Goal: Information Seeking & Learning: Learn about a topic

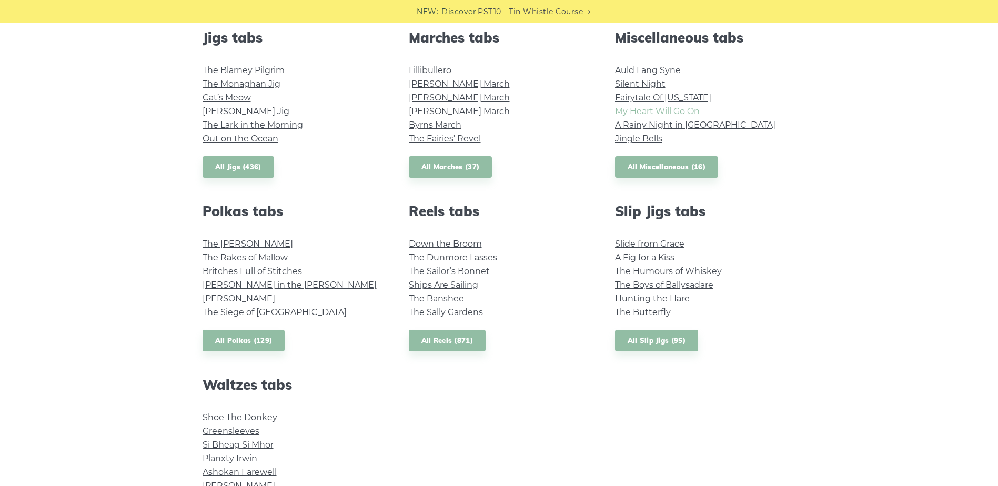
scroll to position [579, 0]
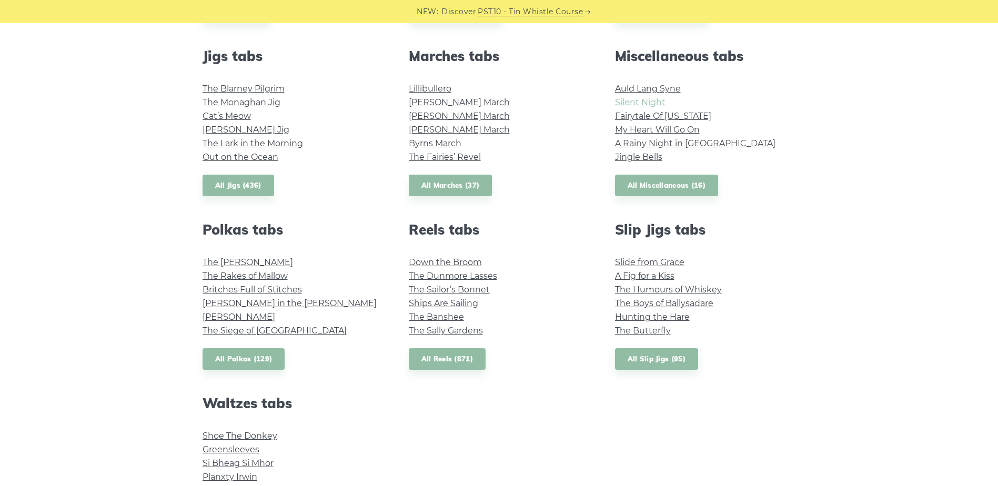
click at [635, 103] on link "Silent Night" at bounding box center [640, 102] width 50 height 10
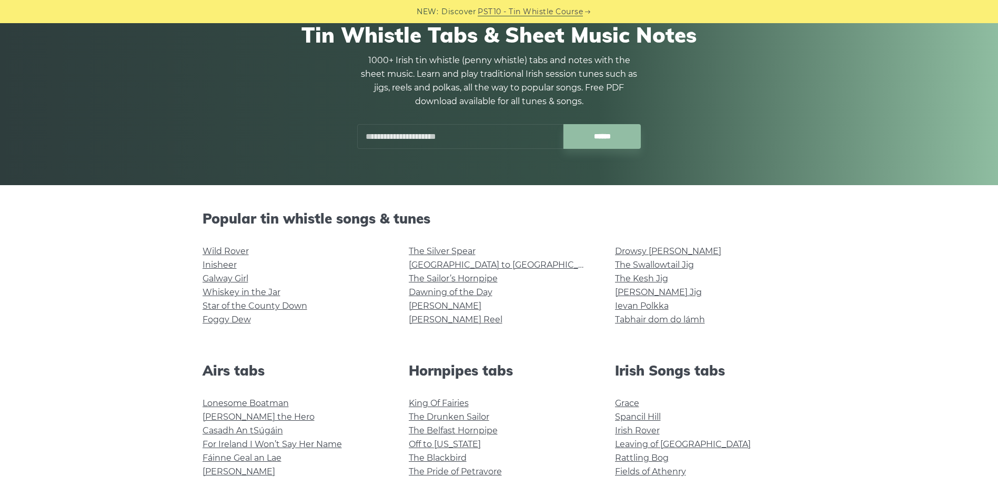
scroll to position [0, 0]
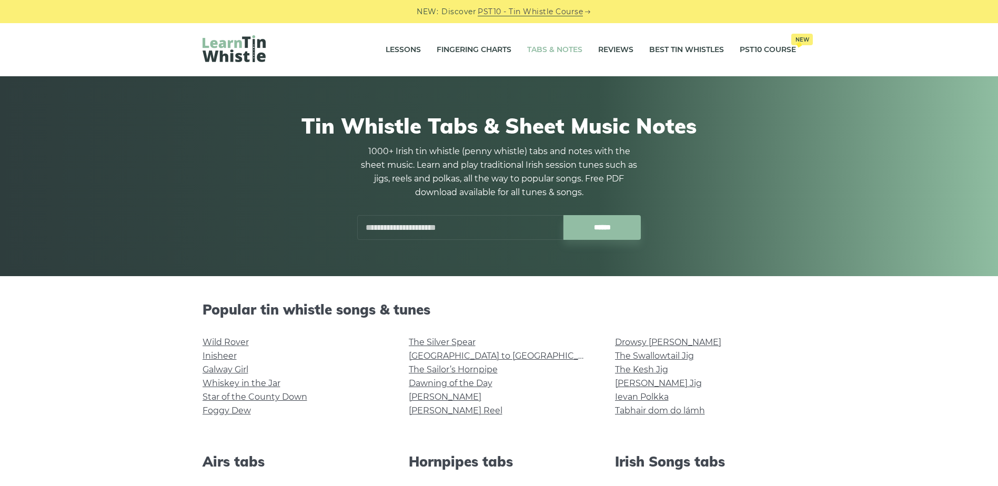
click at [472, 228] on input "text" at bounding box center [460, 227] width 206 height 25
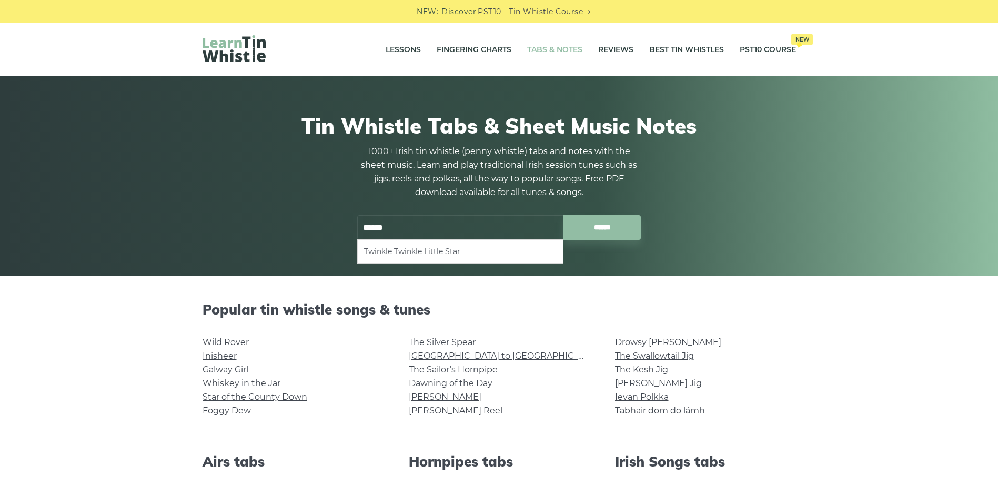
click at [431, 254] on li "Twinkle Twinkle Little Star" at bounding box center [460, 251] width 192 height 13
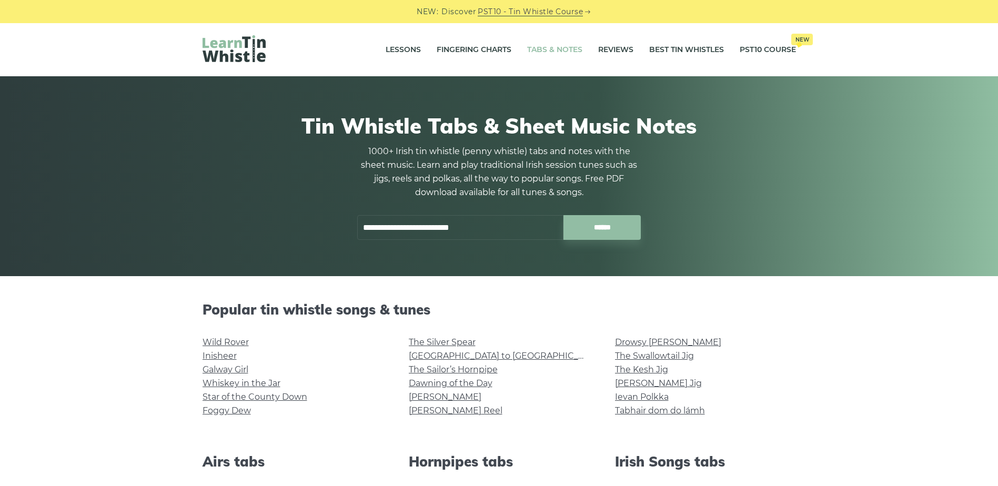
type input "**********"
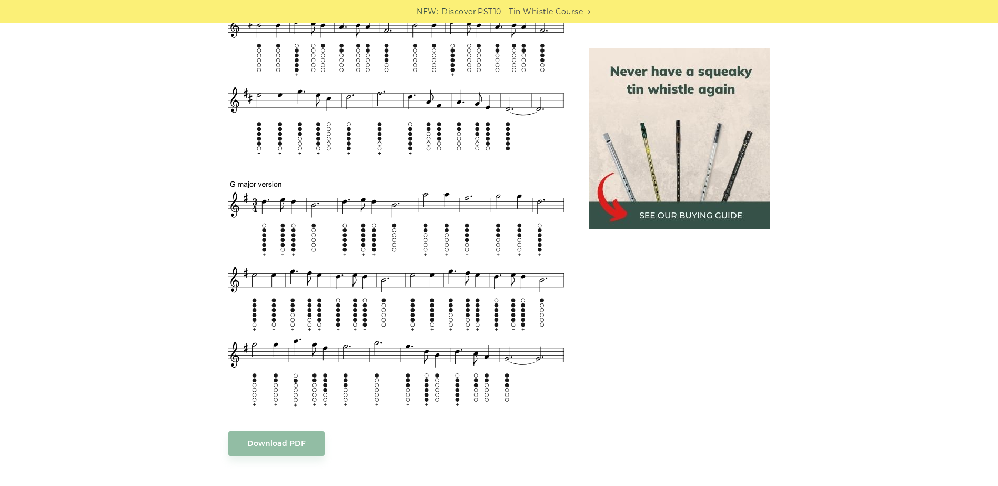
scroll to position [579, 0]
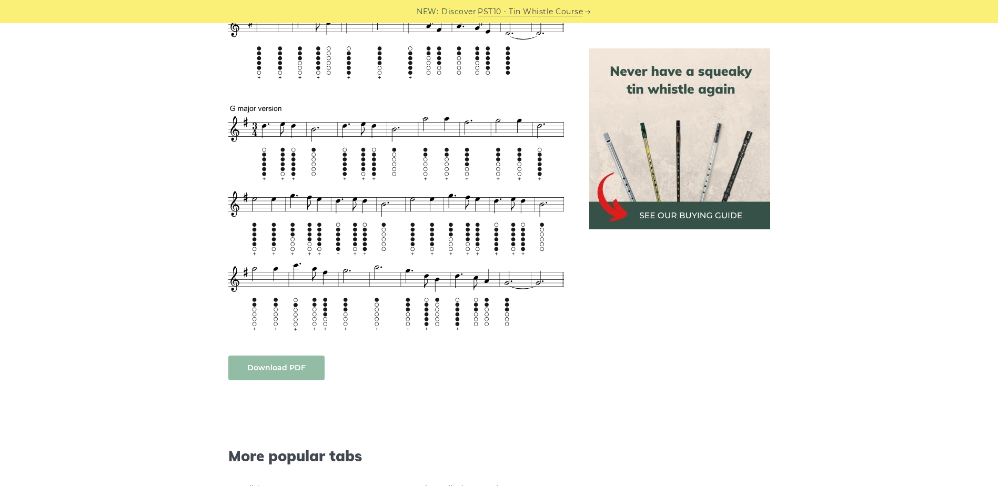
click at [282, 373] on body "NEW: Discover PST10 - Tin Whistle Course Lessons Fingering Charts Tabs & Notes …" at bounding box center [499, 381] width 998 height 1920
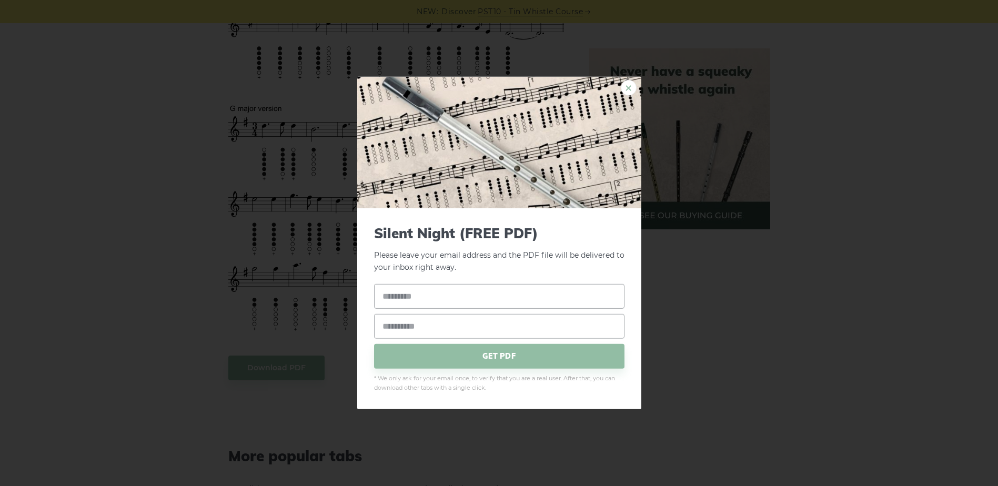
click at [622, 88] on link "×" at bounding box center [629, 88] width 16 height 16
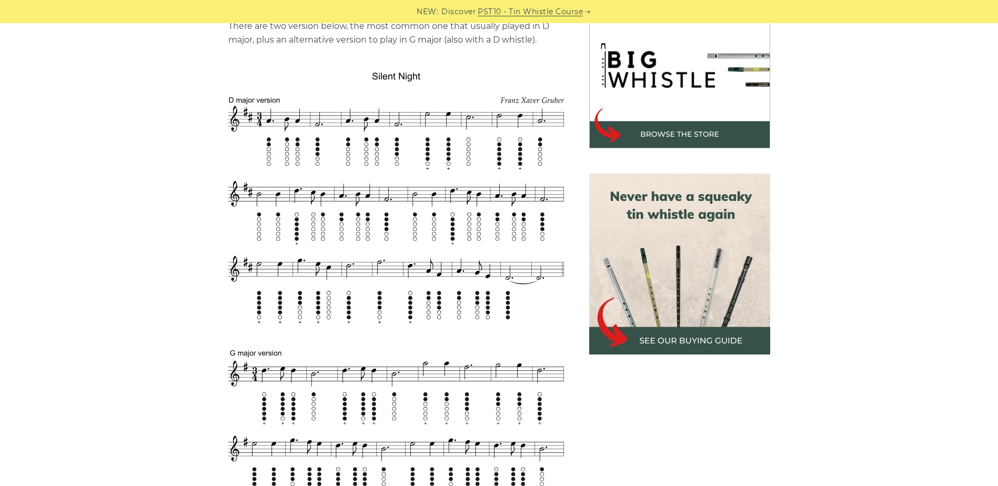
scroll to position [316, 0]
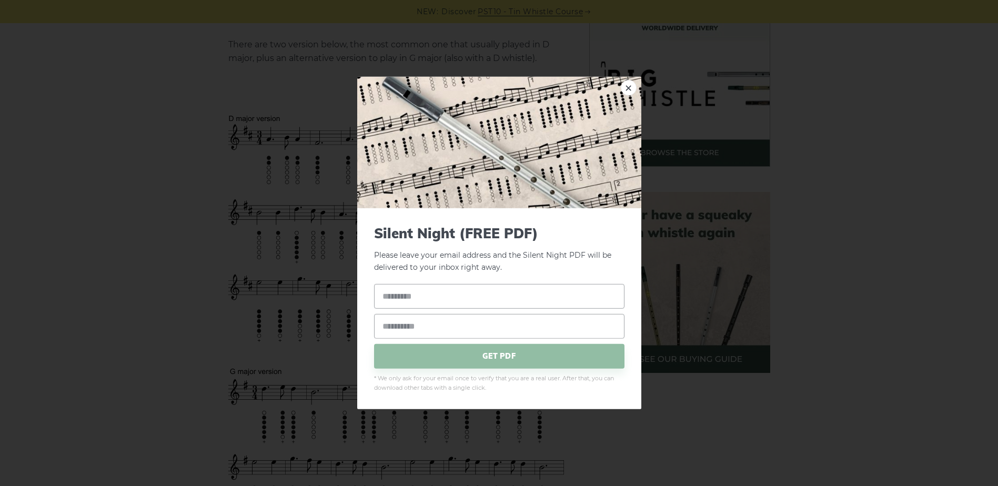
click at [629, 87] on link "×" at bounding box center [629, 88] width 16 height 16
drag, startPoint x: 309, startPoint y: 211, endPoint x: 285, endPoint y: 167, distance: 50.6
click at [285, 167] on div "× Silent Night (FREE PDF) Please leave your email address and the Silent Night …" at bounding box center [499, 243] width 998 height 486
click at [629, 89] on link "×" at bounding box center [629, 88] width 16 height 16
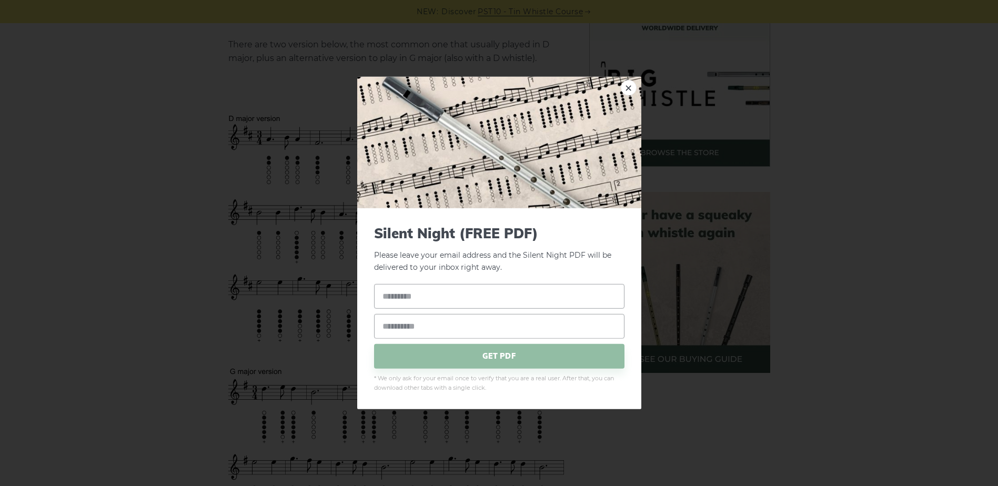
click at [627, 88] on link "×" at bounding box center [629, 88] width 16 height 16
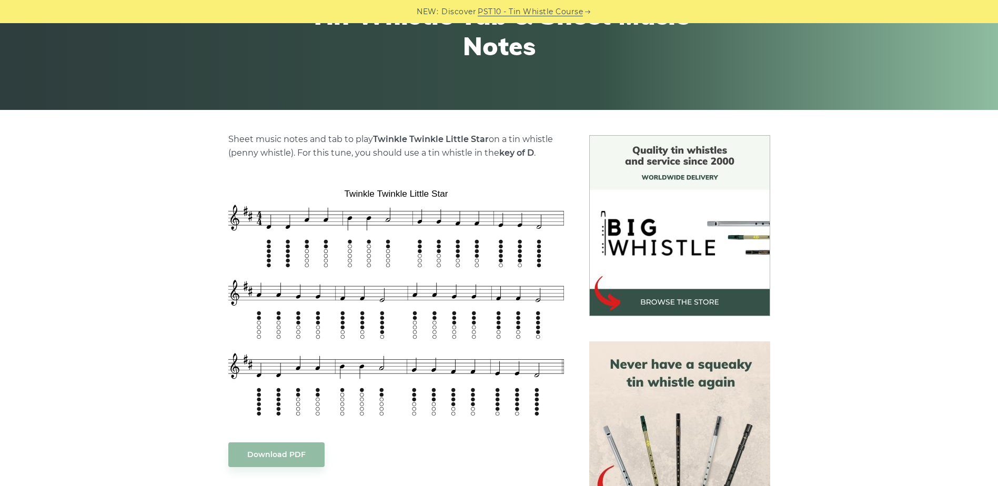
scroll to position [263, 0]
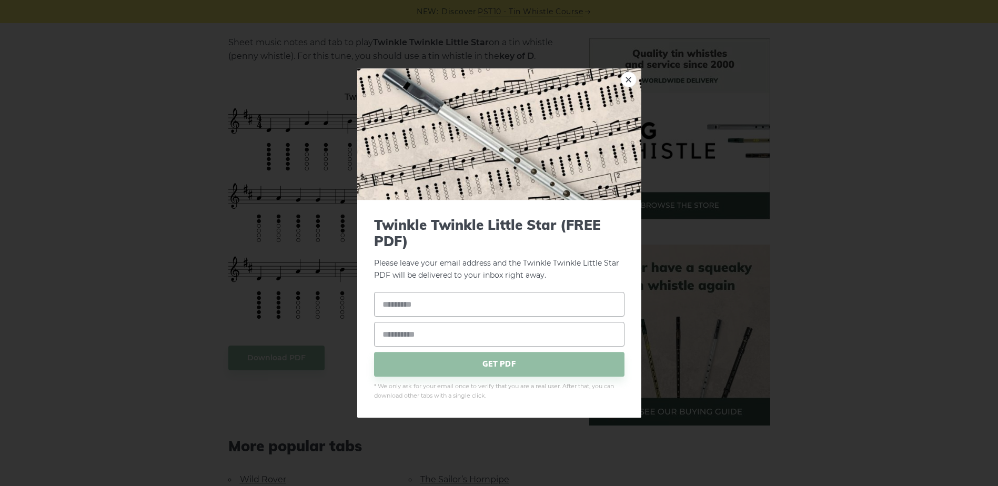
drag, startPoint x: 366, startPoint y: 159, endPoint x: 205, endPoint y: 200, distance: 166.6
click at [205, 200] on div "× Twinkle Twinkle Little Star (FREE PDF) Please leave your email address and th…" at bounding box center [499, 243] width 998 height 486
click at [299, 161] on div "× Twinkle Twinkle Little Star (FREE PDF) Please leave your email address and th…" at bounding box center [499, 243] width 998 height 486
click at [634, 84] on link "×" at bounding box center [629, 80] width 16 height 16
click at [950, 118] on div "× Twinkle Twinkle Little Star (FREE PDF) Please leave your email address and th…" at bounding box center [499, 243] width 998 height 486
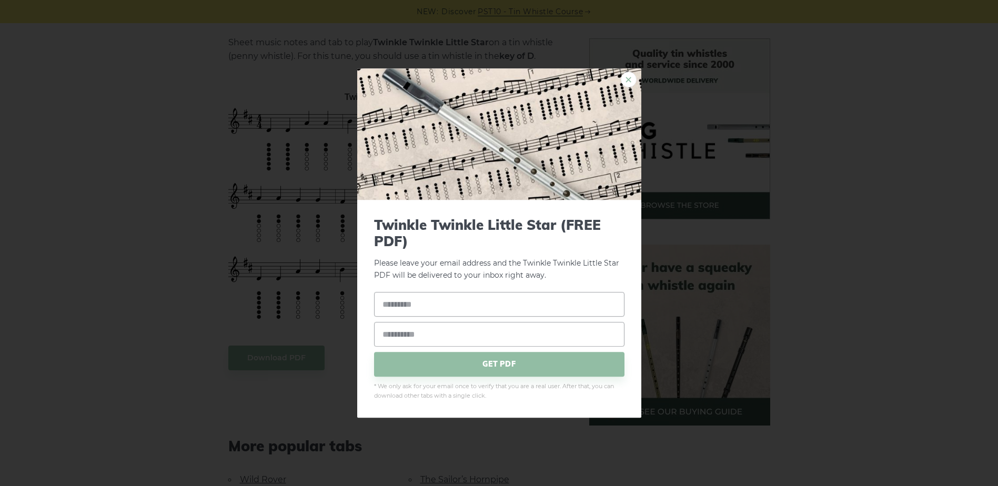
click at [628, 83] on link "×" at bounding box center [629, 80] width 16 height 16
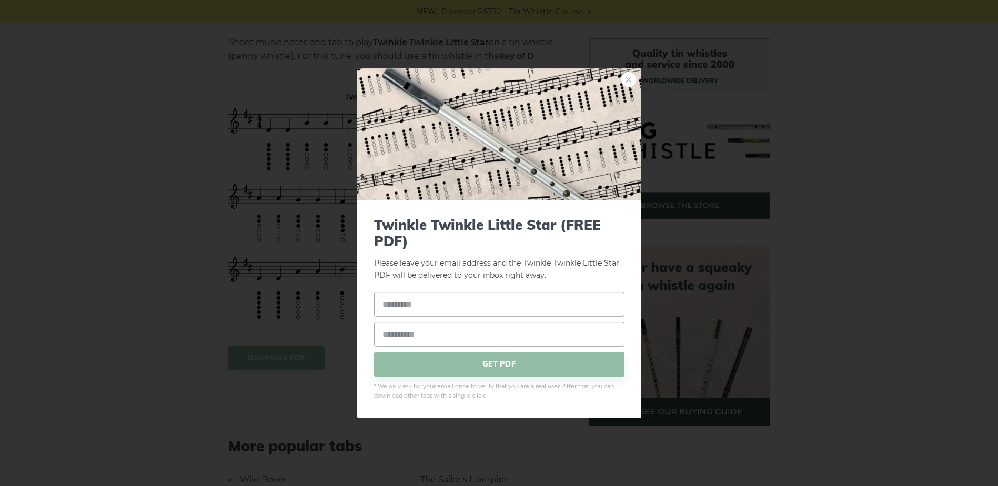
click at [627, 72] on link "×" at bounding box center [629, 80] width 16 height 16
click at [962, 181] on div "× Twinkle Twinkle Little Star (FREE PDF) Please leave your email address and th…" at bounding box center [499, 243] width 998 height 486
click at [915, 162] on div "× Twinkle Twinkle Little Star (FREE PDF) Please leave your email address and th…" at bounding box center [499, 243] width 998 height 486
drag, startPoint x: 625, startPoint y: 77, endPoint x: 611, endPoint y: 88, distance: 18.0
click at [625, 77] on link "×" at bounding box center [629, 80] width 16 height 16
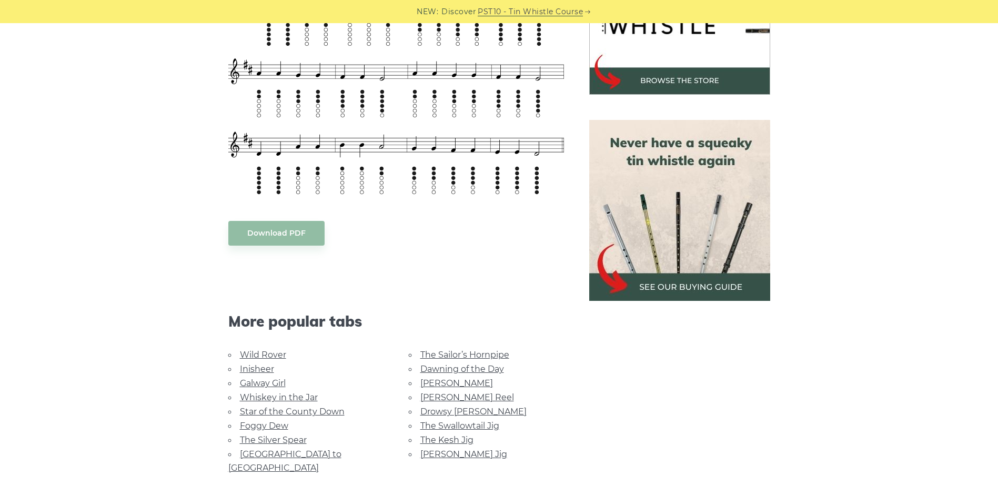
scroll to position [526, 0]
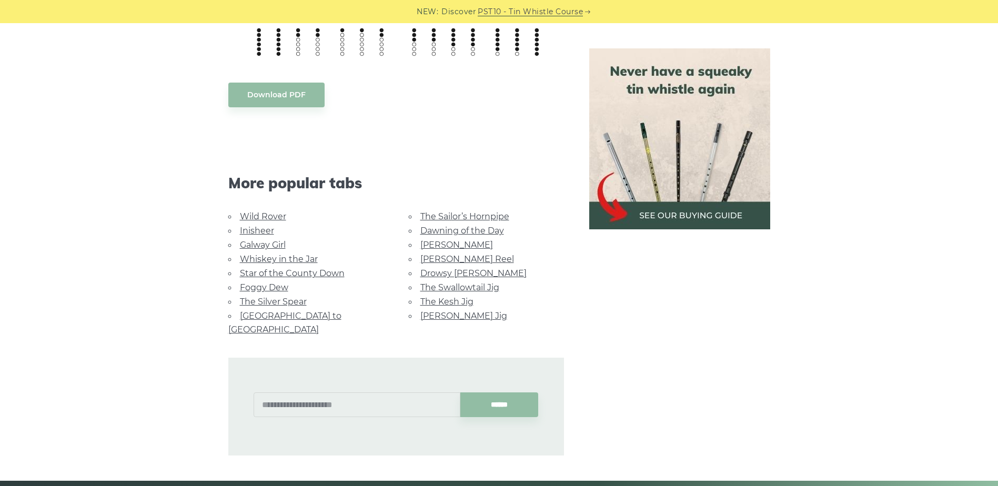
click at [276, 214] on link "Wild Rover" at bounding box center [263, 216] width 46 height 10
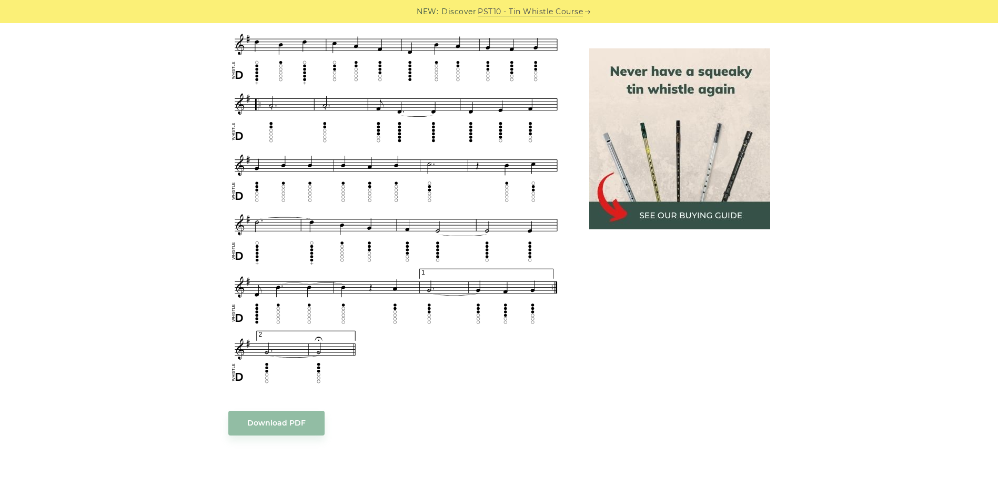
scroll to position [631, 0]
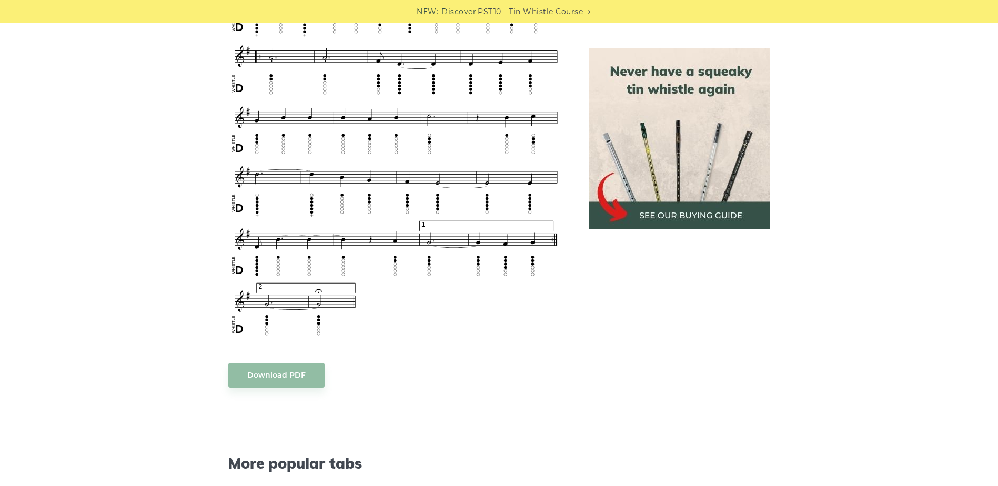
click at [298, 371] on body "NEW: Discover PST10 - Tin Whistle Course Lessons Fingering Charts Tabs & Notes …" at bounding box center [499, 359] width 998 height 1980
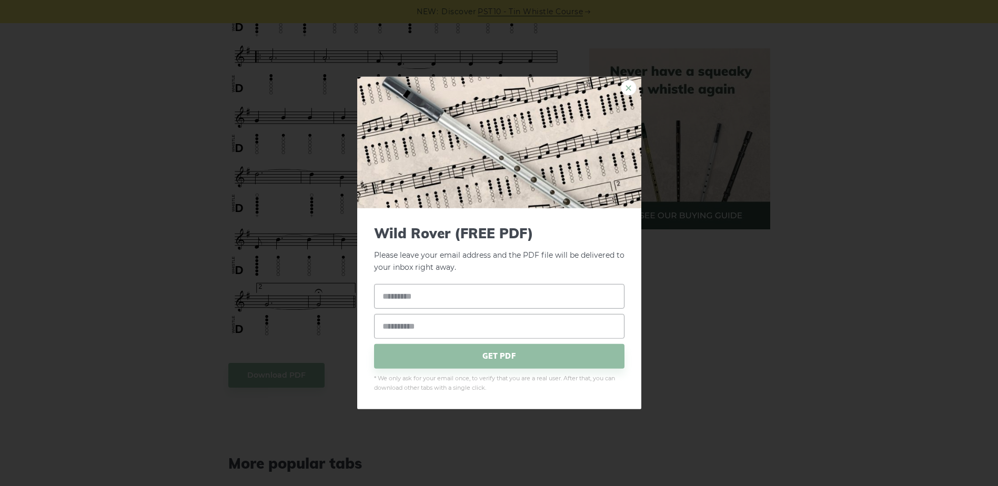
click at [633, 88] on link "×" at bounding box center [629, 88] width 16 height 16
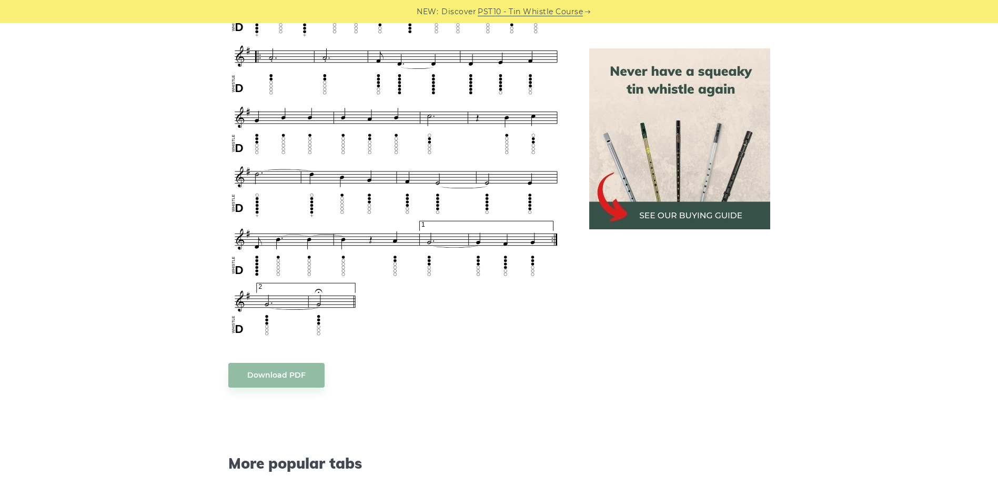
click at [493, 351] on div "Sheet music (notes) and tab to play Wild Rover on a tin whistle (penny whistle)…" at bounding box center [396, 202] width 336 height 1068
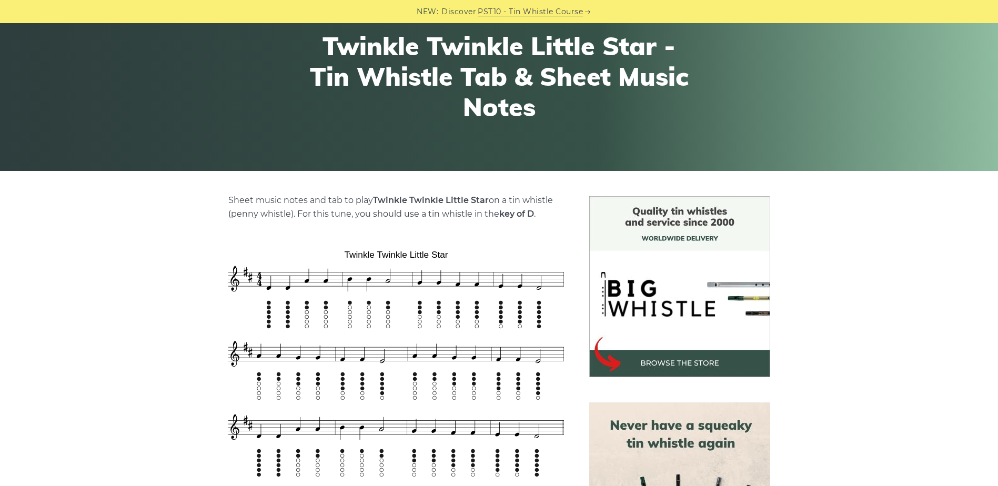
scroll to position [316, 0]
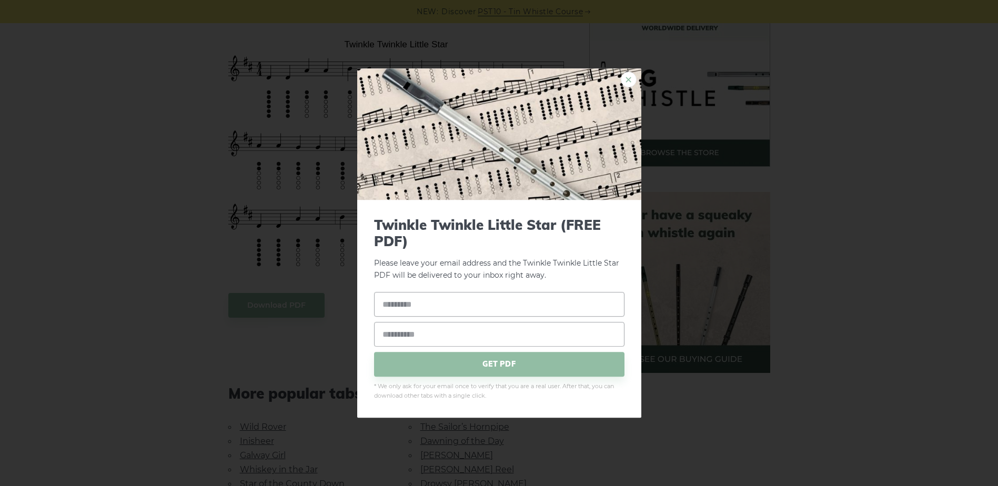
click at [626, 79] on link "×" at bounding box center [629, 80] width 16 height 16
drag, startPoint x: 339, startPoint y: 244, endPoint x: 381, endPoint y: 256, distance: 43.3
drag, startPoint x: 381, startPoint y: 256, endPoint x: 633, endPoint y: 78, distance: 308.5
click at [633, 78] on link "×" at bounding box center [629, 80] width 16 height 16
click at [634, 80] on link "×" at bounding box center [629, 80] width 16 height 16
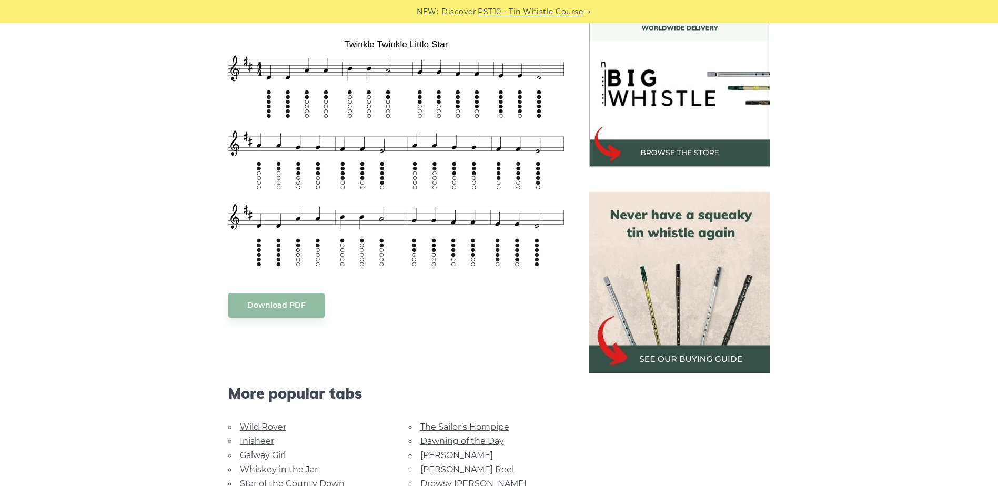
drag, startPoint x: 204, startPoint y: 103, endPoint x: 434, endPoint y: 272, distance: 286.3
click at [434, 272] on div "Sheet music notes and tab to play Twinkle Twinkle Little Star on a tin whistle …" at bounding box center [499, 326] width 619 height 680
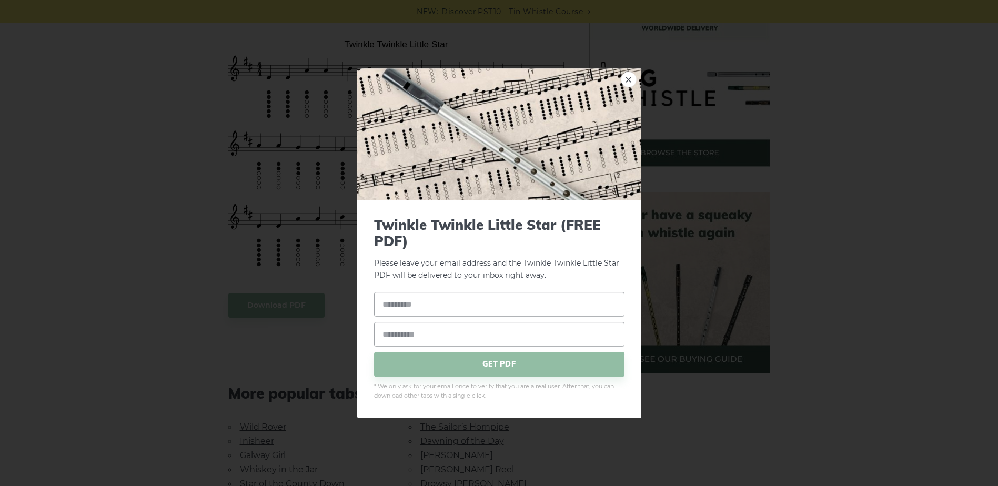
drag, startPoint x: 434, startPoint y: 272, endPoint x: 183, endPoint y: 181, distance: 268.0
click at [173, 183] on div "× Twinkle Twinkle Little Star (FREE PDF) Please leave your email address and th…" at bounding box center [499, 243] width 998 height 486
click at [626, 76] on link "×" at bounding box center [629, 80] width 16 height 16
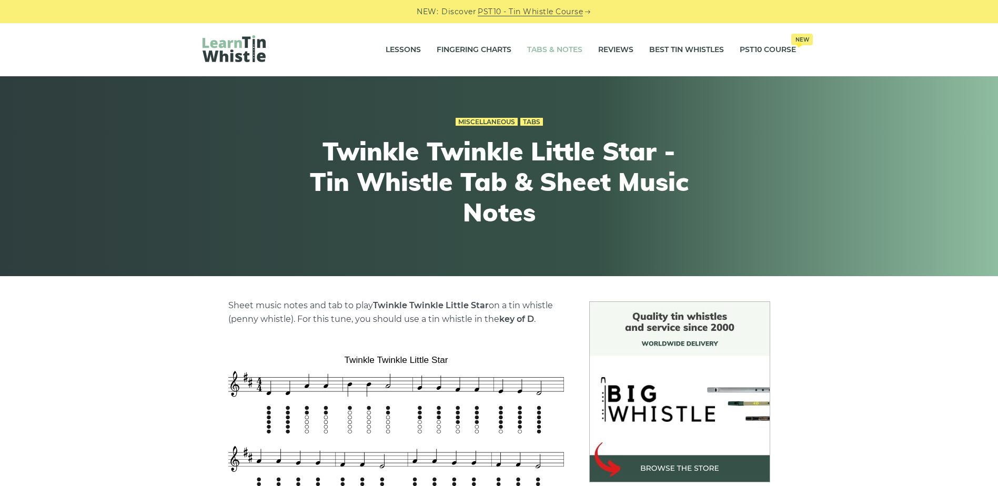
click at [541, 49] on link "Tabs & Notes" at bounding box center [554, 50] width 55 height 26
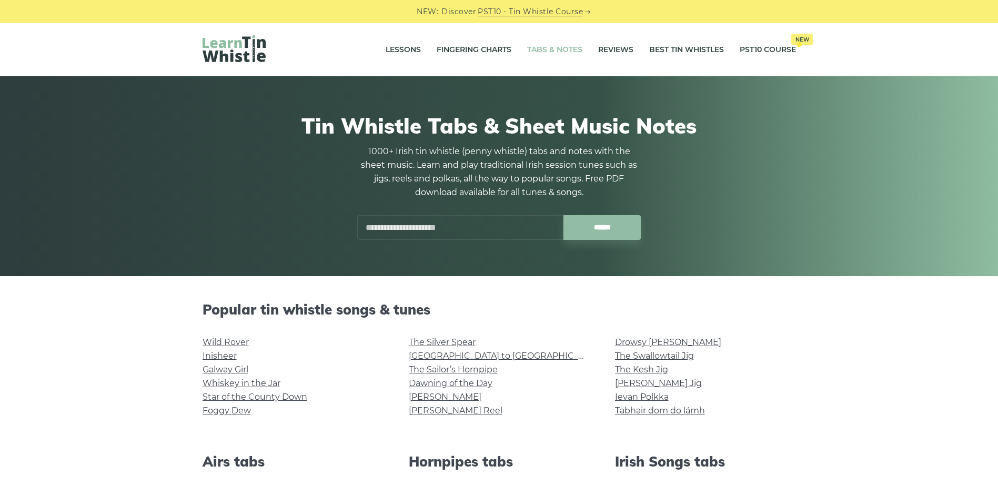
click at [482, 224] on input "text" at bounding box center [460, 227] width 206 height 25
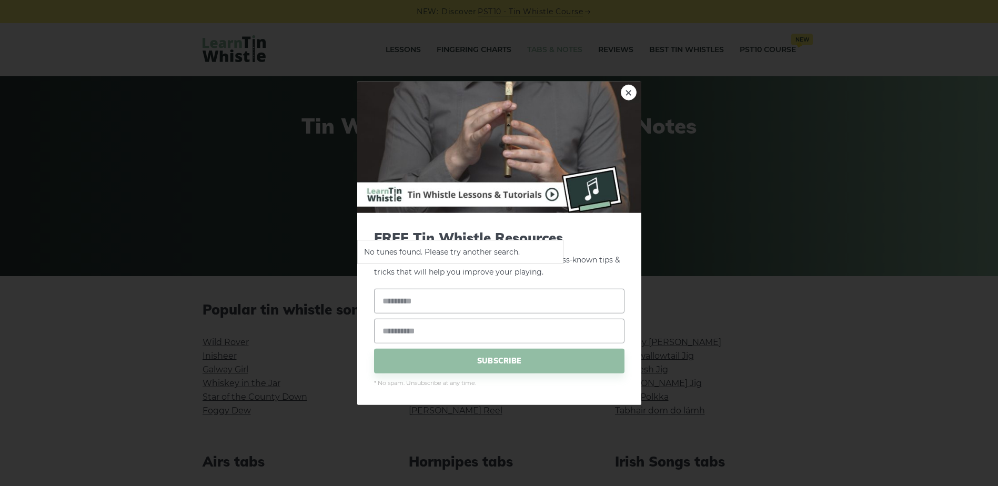
type input "********"
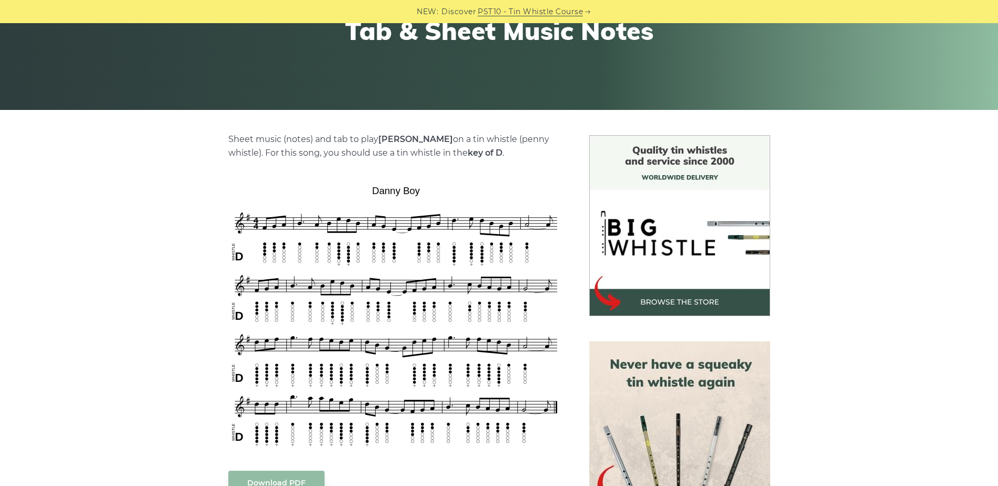
scroll to position [316, 0]
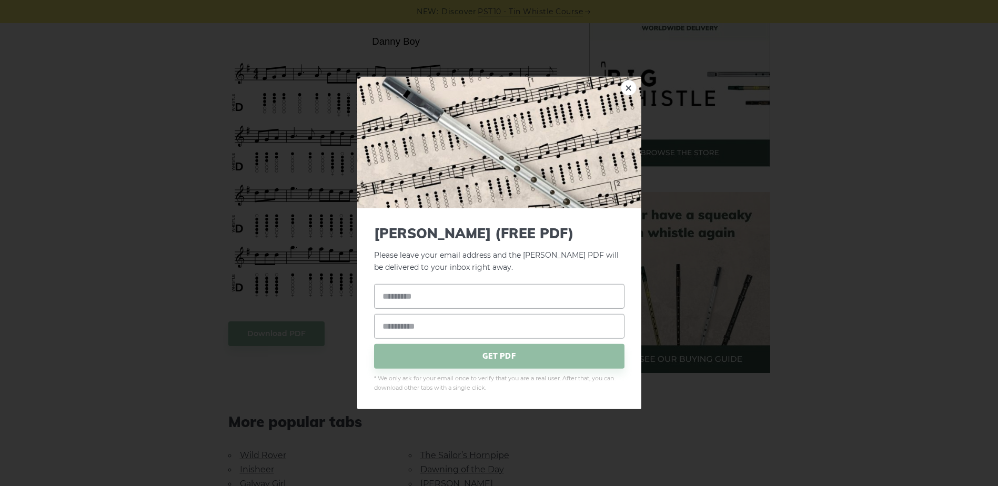
drag, startPoint x: 955, startPoint y: 206, endPoint x: 944, endPoint y: 230, distance: 26.4
click at [955, 206] on div "× [PERSON_NAME] (FREE PDF) Please leave your email address and the [PERSON_NAME…" at bounding box center [499, 243] width 998 height 486
click at [626, 89] on link "×" at bounding box center [629, 88] width 16 height 16
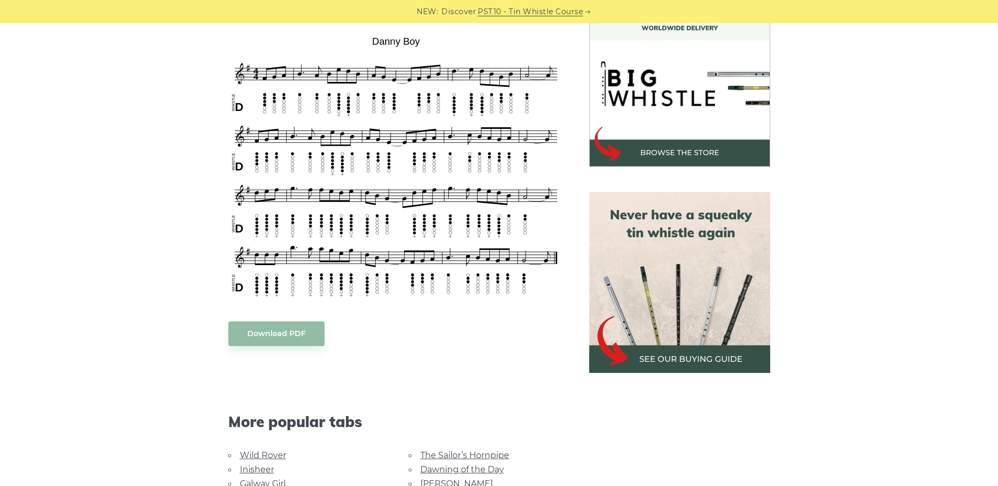
drag, startPoint x: 198, startPoint y: 63, endPoint x: 348, endPoint y: 216, distance: 213.9
click at [348, 216] on div "Sheet music (notes) and tab to play Danny Boy on a tin whistle (penny whistle).…" at bounding box center [499, 340] width 619 height 708
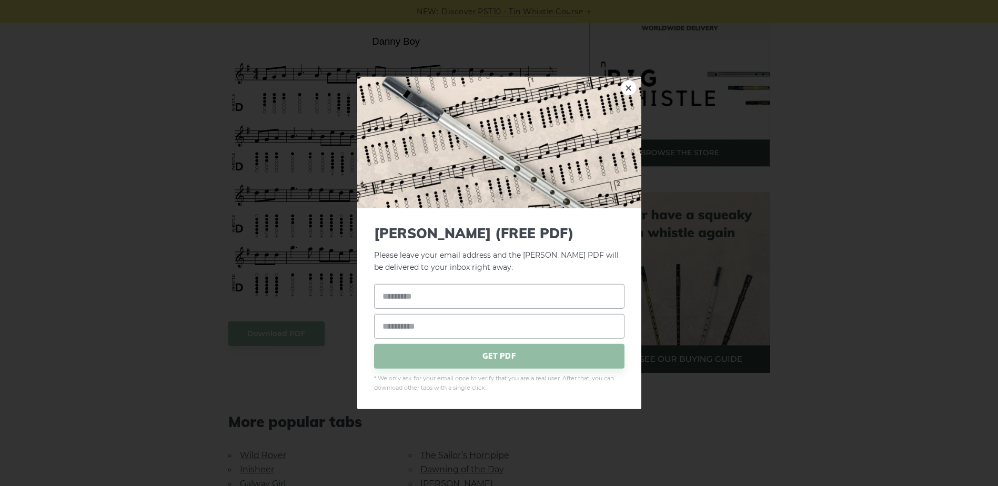
drag, startPoint x: 403, startPoint y: 282, endPoint x: 330, endPoint y: 187, distance: 120.0
click at [626, 89] on link "×" at bounding box center [629, 88] width 16 height 16
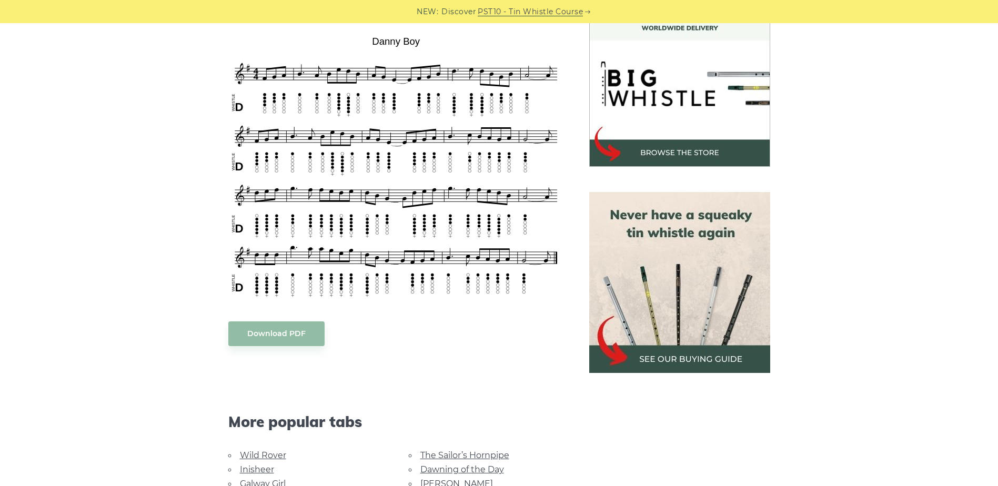
drag, startPoint x: 219, startPoint y: 63, endPoint x: 444, endPoint y: 283, distance: 314.3
click at [421, 254] on div "Sheet music (notes) and tab to play Danny Boy on a tin whistle (penny whistle).…" at bounding box center [396, 340] width 361 height 708
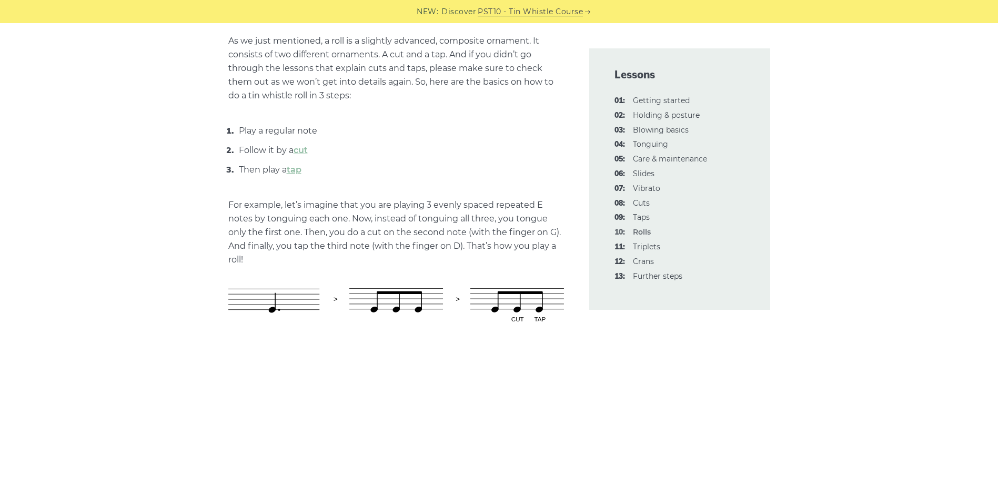
scroll to position [579, 0]
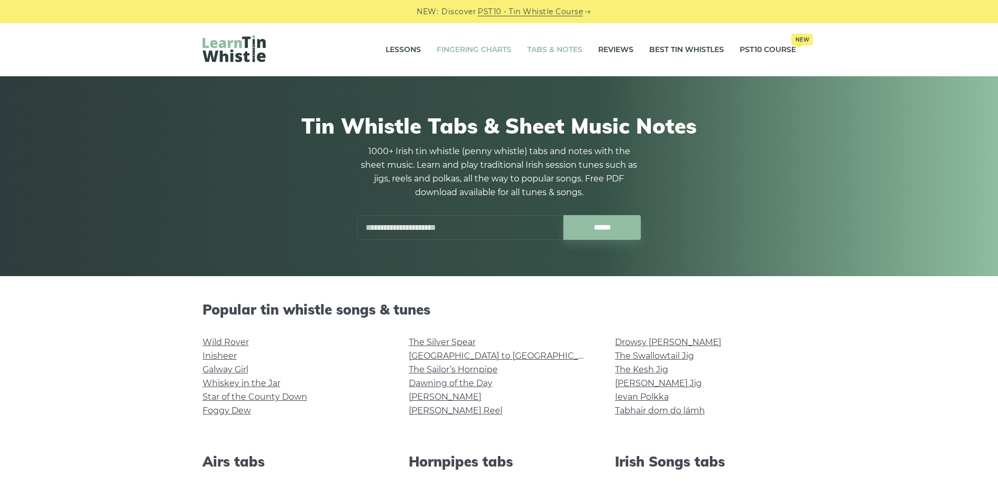
click at [483, 49] on link "Fingering Charts" at bounding box center [474, 50] width 75 height 26
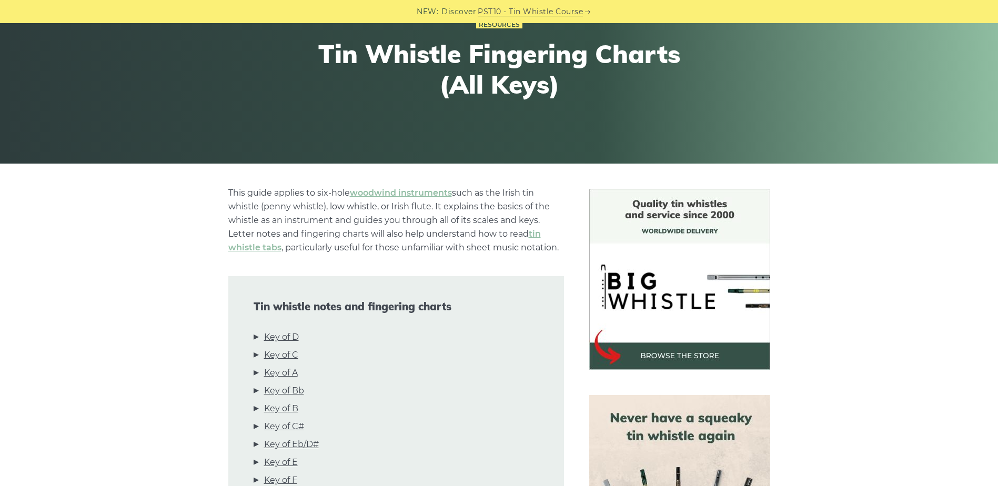
scroll to position [263, 0]
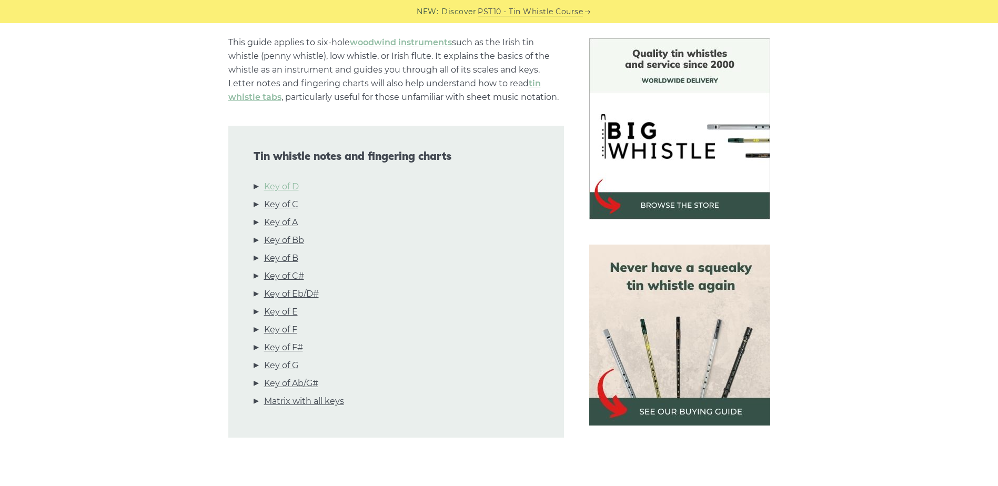
click at [277, 185] on link "Key of D" at bounding box center [281, 187] width 35 height 14
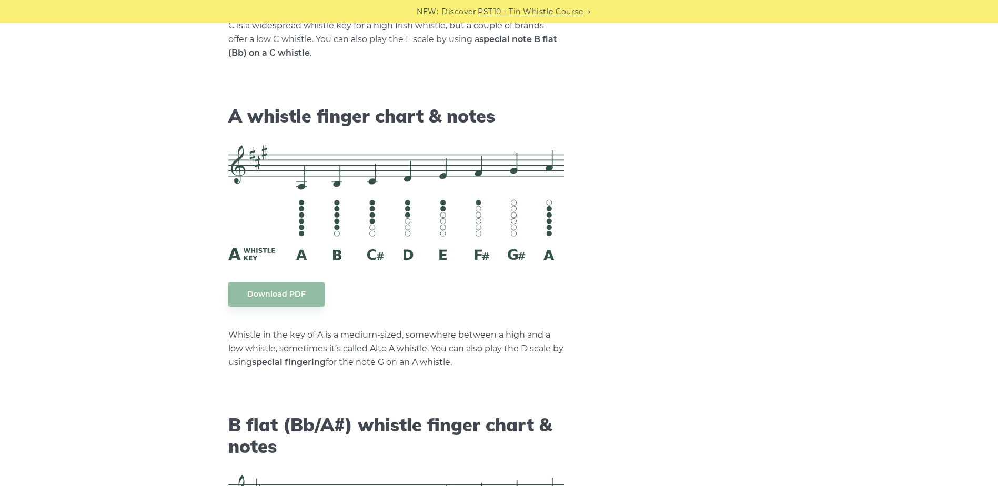
scroll to position [0, 0]
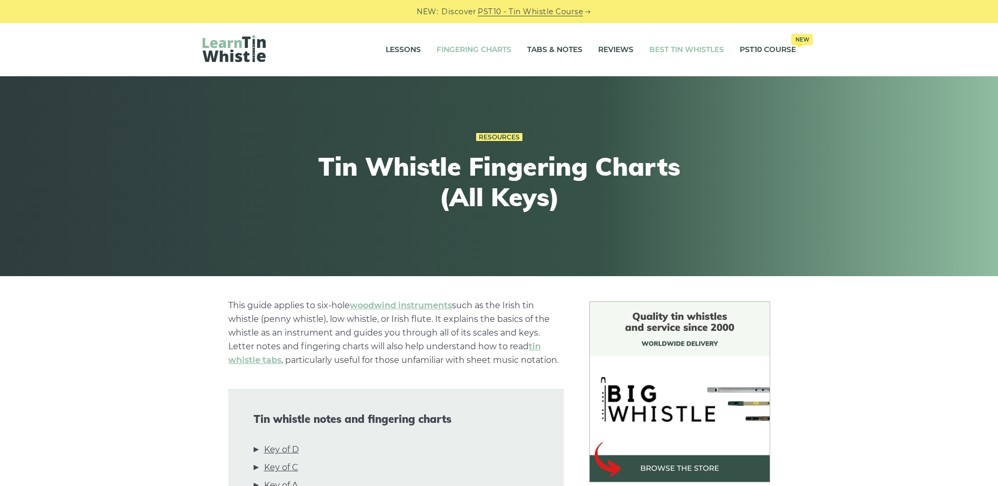
click at [703, 46] on link "Best Tin Whistles" at bounding box center [686, 50] width 75 height 26
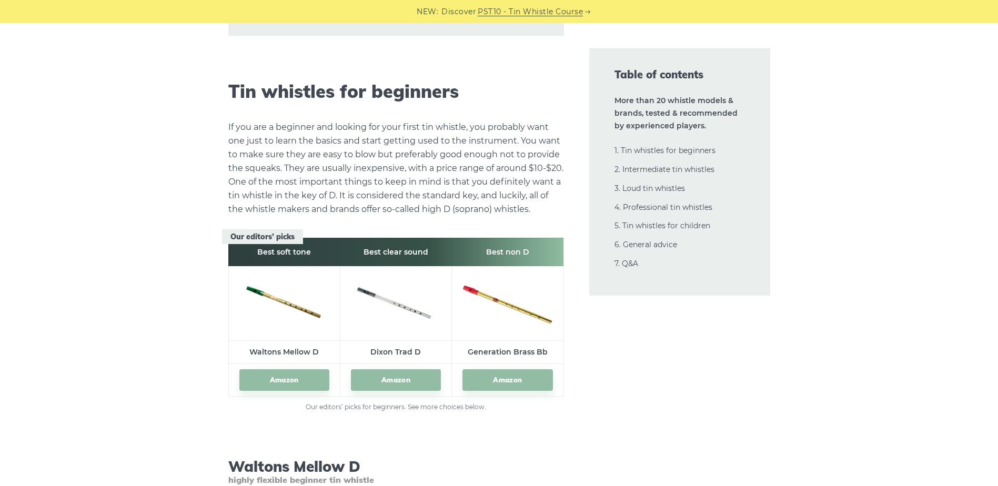
scroll to position [1052, 0]
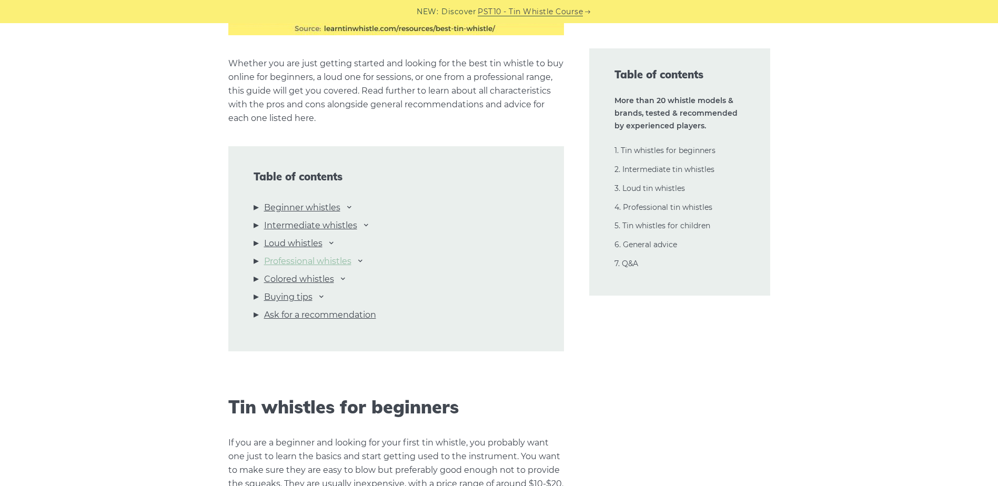
click at [317, 259] on link "Professional whistles" at bounding box center [307, 262] width 87 height 14
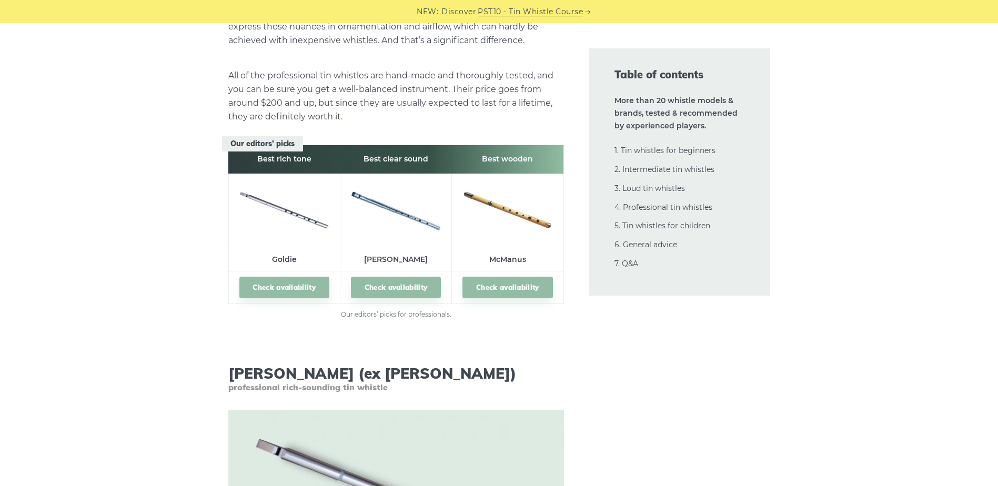
scroll to position [14300, 0]
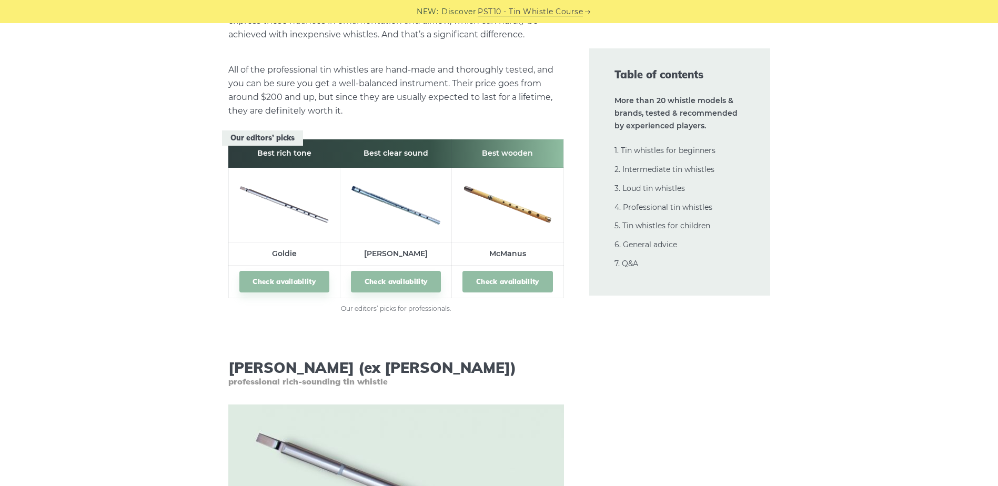
click at [503, 271] on link "Check availability" at bounding box center [507, 282] width 90 height 22
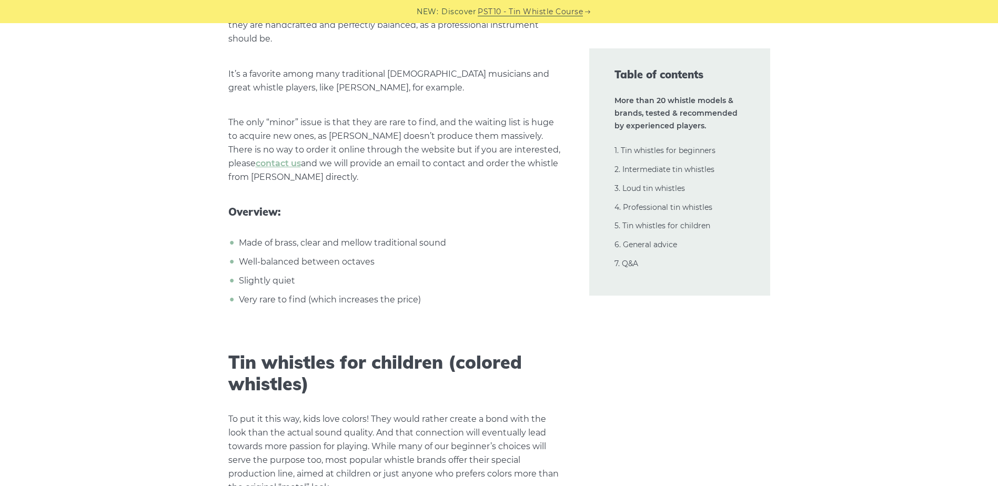
scroll to position [18297, 0]
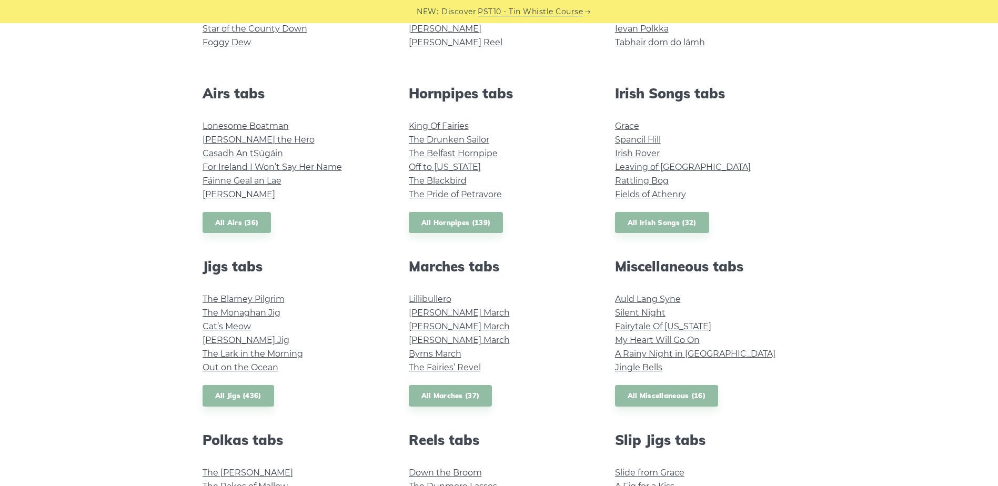
scroll to position [53, 0]
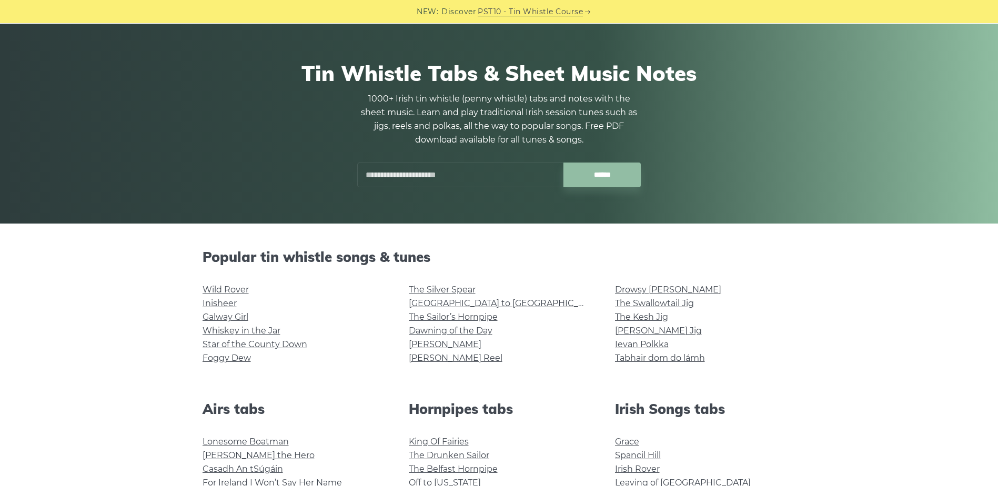
click at [418, 174] on input "text" at bounding box center [460, 175] width 206 height 25
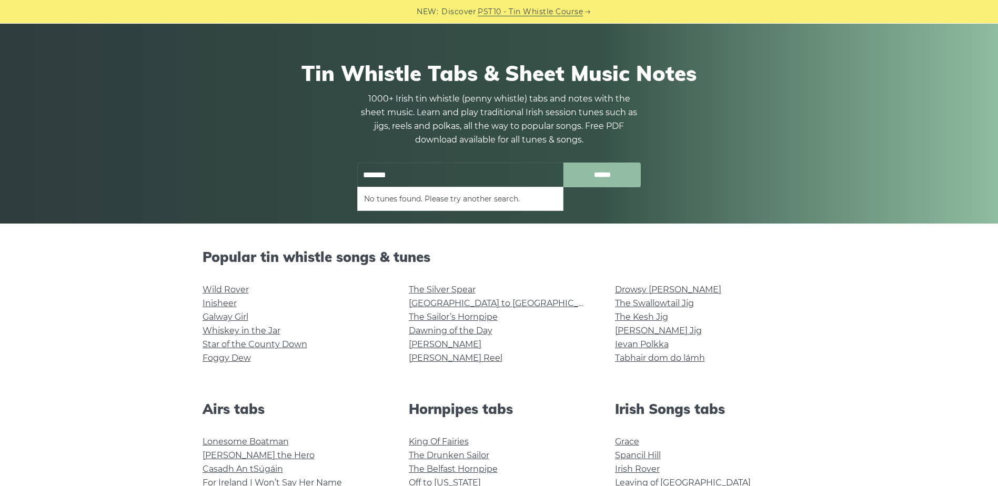
type input "*******"
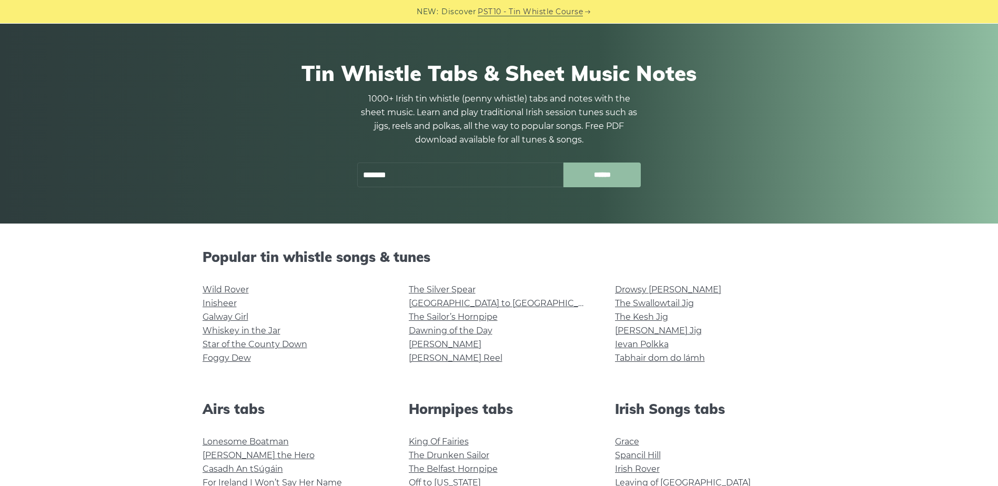
click at [622, 177] on input "******" at bounding box center [601, 175] width 77 height 25
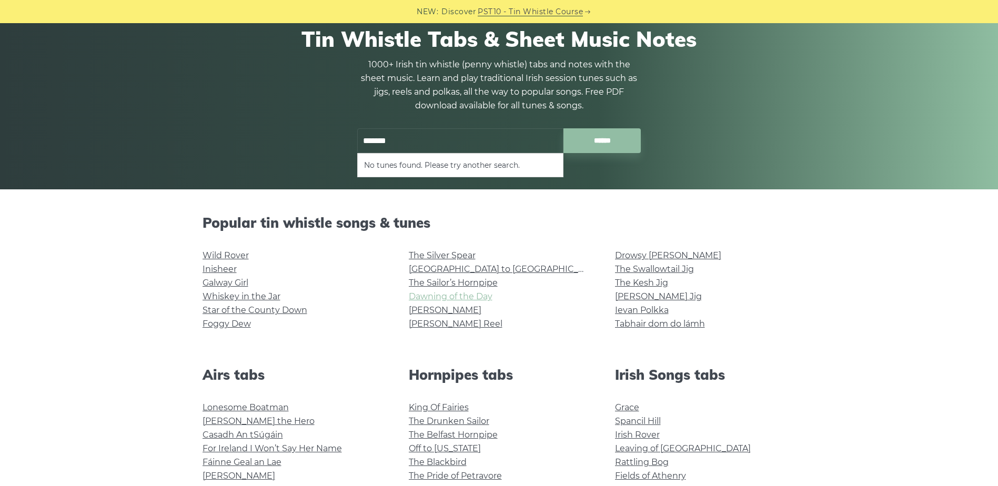
scroll to position [105, 0]
